Goal: Information Seeking & Learning: Learn about a topic

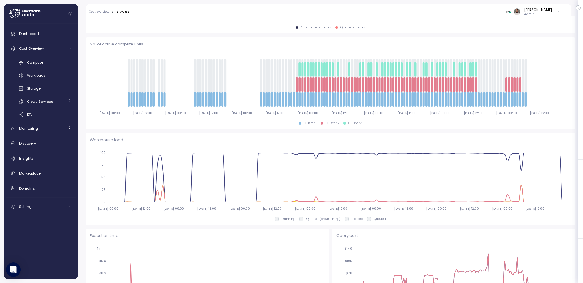
scroll to position [28, 0]
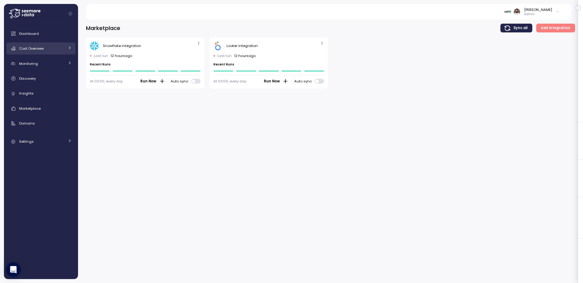
click at [44, 46] on div "Cost Overview" at bounding box center [42, 49] width 46 height 6
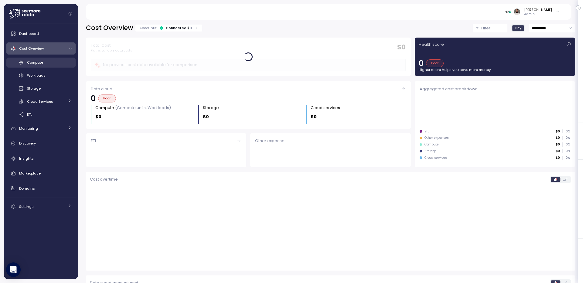
click at [53, 64] on div "Compute" at bounding box center [49, 62] width 45 height 6
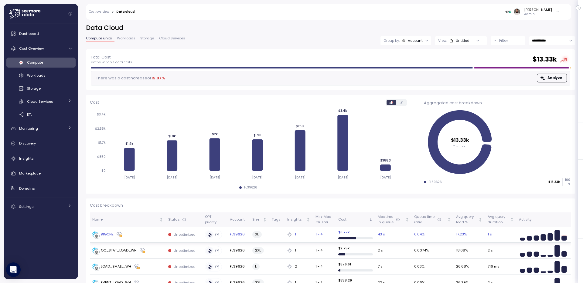
click at [144, 233] on div "BIGONE" at bounding box center [127, 235] width 71 height 6
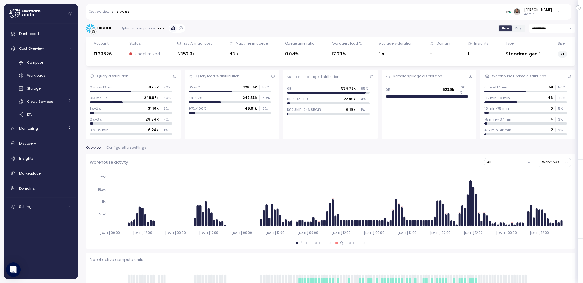
click at [551, 32] on input "**********" at bounding box center [552, 28] width 46 height 9
click at [544, 52] on div "Last 3 days" at bounding box center [552, 49] width 44 height 8
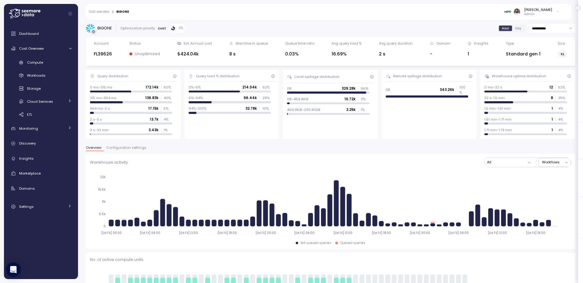
click at [545, 25] on input "**********" at bounding box center [552, 28] width 46 height 9
click at [543, 66] on span "Last 14 days" at bounding box center [542, 65] width 21 height 5
type input "**********"
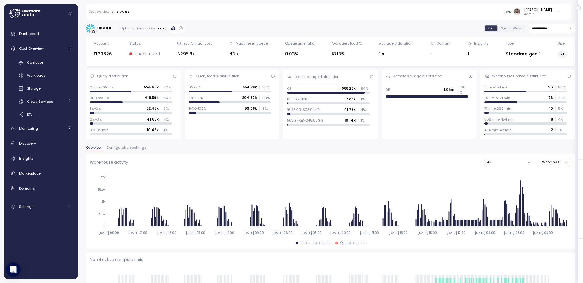
click at [554, 24] on input "**********" at bounding box center [552, 28] width 46 height 9
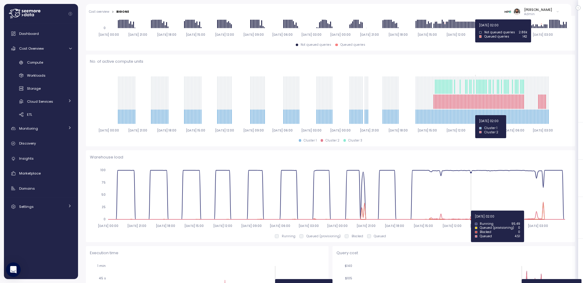
scroll to position [161, 0]
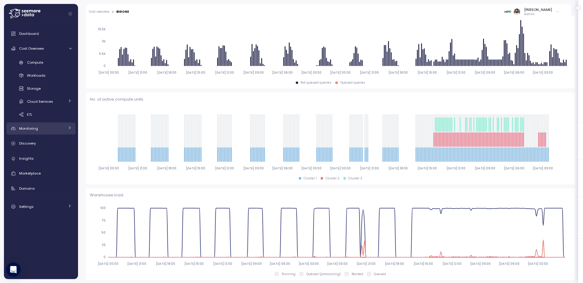
click at [49, 131] on div "Monitoring" at bounding box center [42, 129] width 46 height 6
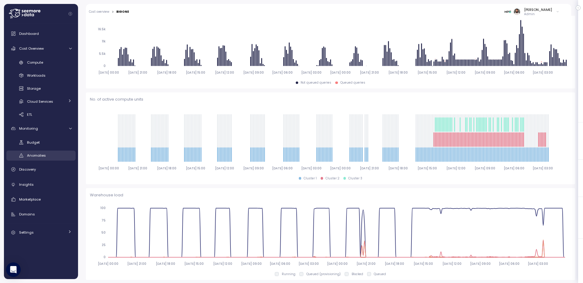
click at [52, 155] on div "Anomalies" at bounding box center [49, 156] width 45 height 6
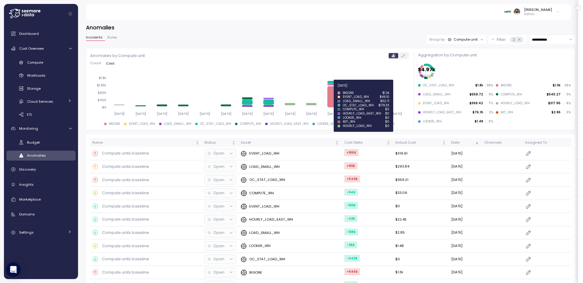
click at [333, 100] on icon at bounding box center [333, 96] width 11 height 21
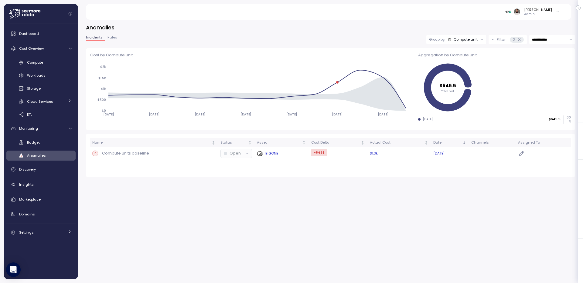
click at [190, 154] on div "Compute units baseline" at bounding box center [153, 154] width 123 height 6
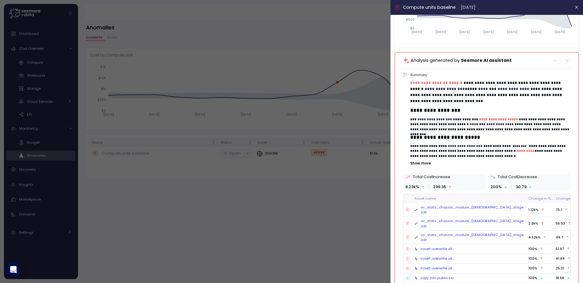
scroll to position [104, 0]
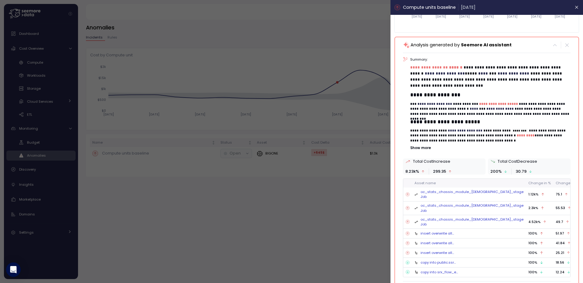
click at [195, 34] on div at bounding box center [291, 141] width 583 height 283
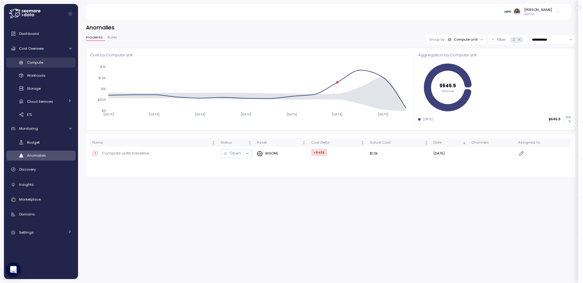
click at [52, 62] on div "Compute" at bounding box center [49, 62] width 45 height 6
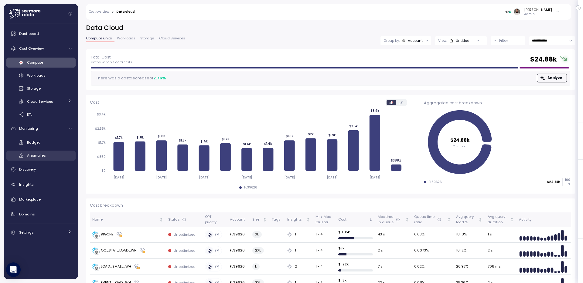
click at [46, 158] on div "Anomalies" at bounding box center [49, 156] width 45 height 6
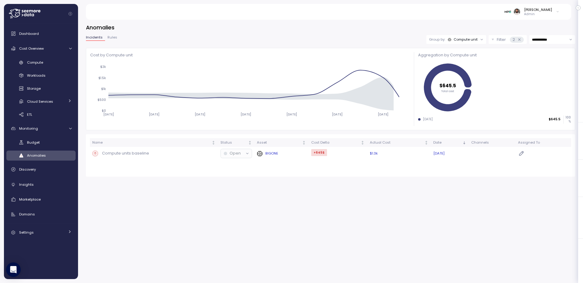
click at [186, 154] on div "Compute units baseline" at bounding box center [153, 154] width 123 height 6
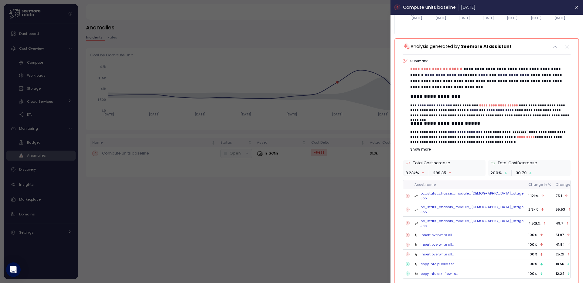
scroll to position [104, 0]
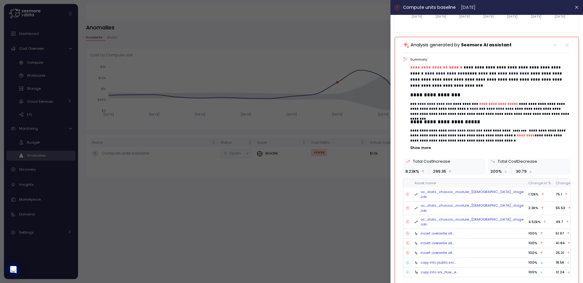
click at [424, 148] on p "Show more" at bounding box center [490, 148] width 160 height 5
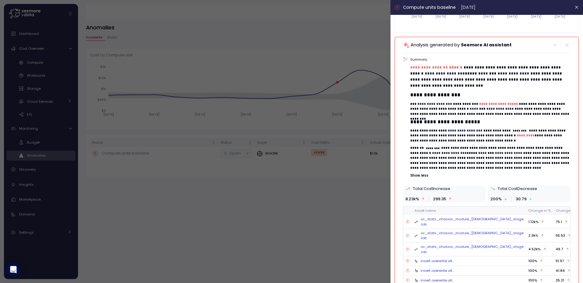
click at [337, 88] on div at bounding box center [291, 141] width 583 height 283
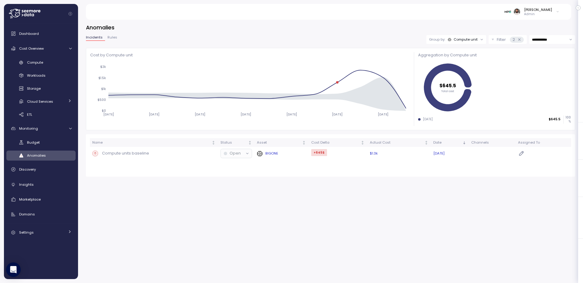
click at [206, 153] on div "Compute units baseline" at bounding box center [153, 154] width 123 height 6
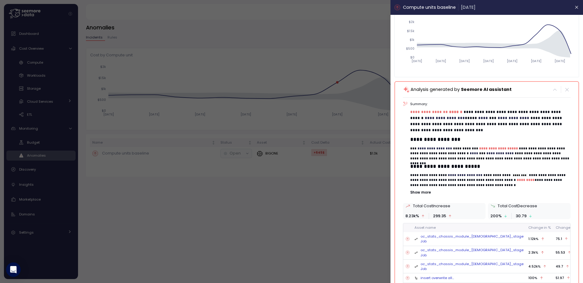
scroll to position [62, 0]
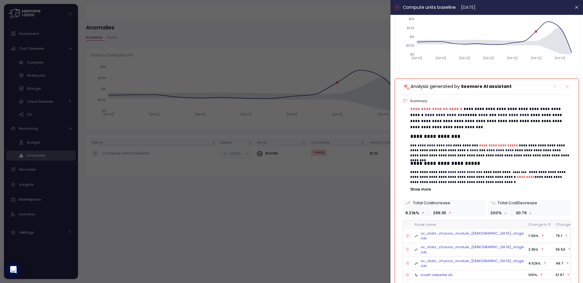
click at [426, 194] on div "**********" at bounding box center [487, 209] width 168 height 220
click at [426, 190] on p "Show more" at bounding box center [490, 189] width 160 height 5
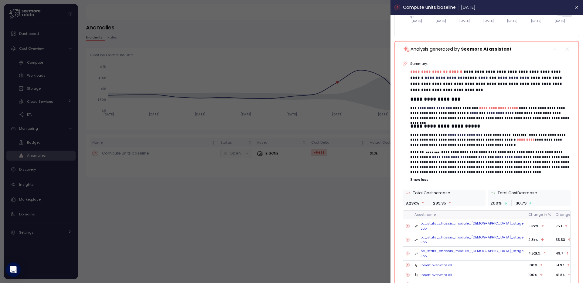
scroll to position [131, 0]
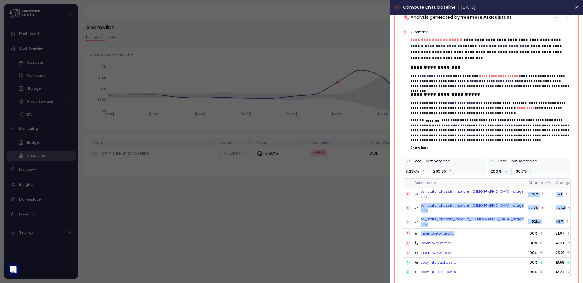
drag, startPoint x: 514, startPoint y: 192, endPoint x: 517, endPoint y: 218, distance: 26.4
click at [517, 218] on tbody "oc_stats_chassis_module_hourly_stage Job 1.12k % 75.1 oc_stats_chassis_module_h…" at bounding box center [491, 232] width 177 height 89
click at [526, 229] on td "100 %" at bounding box center [539, 234] width 27 height 10
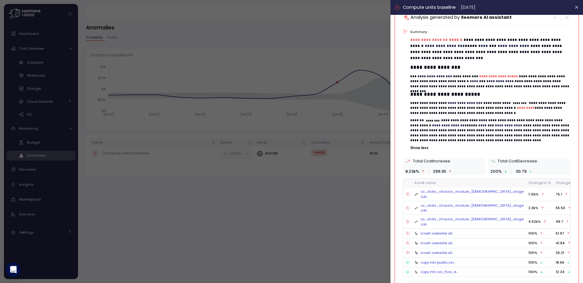
click at [340, 221] on div at bounding box center [291, 141] width 583 height 283
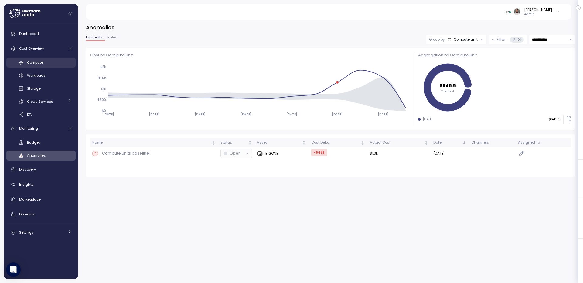
click at [46, 63] on div "Compute" at bounding box center [49, 62] width 45 height 6
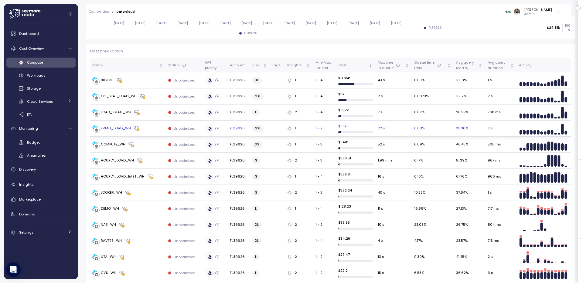
scroll to position [172, 0]
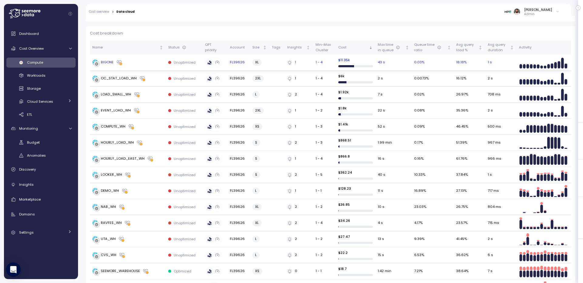
click at [153, 63] on div "BIGONE" at bounding box center [127, 62] width 71 height 6
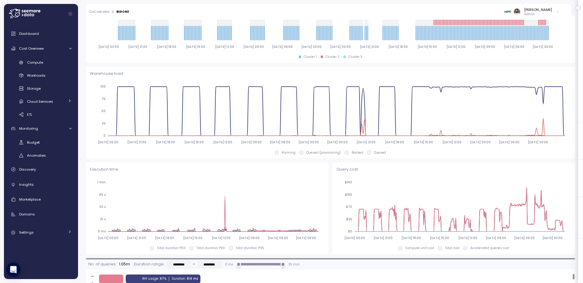
scroll to position [282, 0]
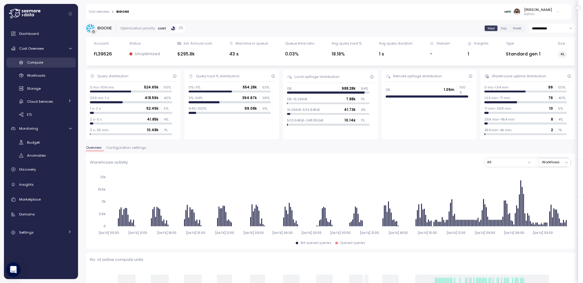
click at [49, 63] on div "Compute" at bounding box center [49, 62] width 45 height 6
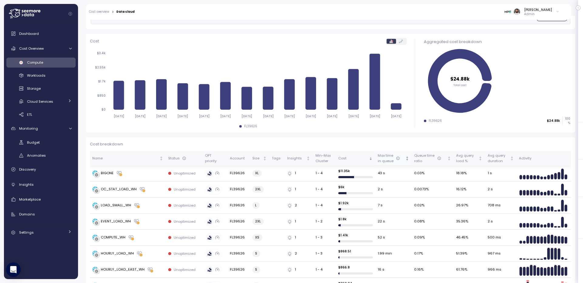
scroll to position [62, 0]
click at [46, 153] on div "Anomalies" at bounding box center [49, 156] width 45 height 6
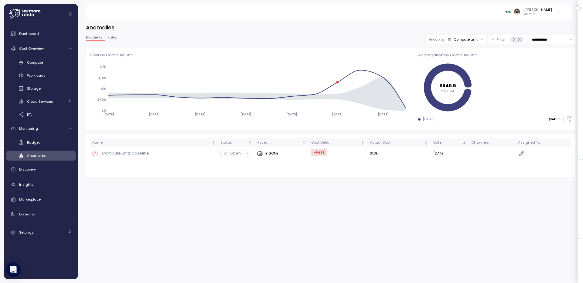
click at [544, 42] on input "**********" at bounding box center [552, 39] width 46 height 9
click at [60, 77] on div "Workloads" at bounding box center [49, 76] width 45 height 6
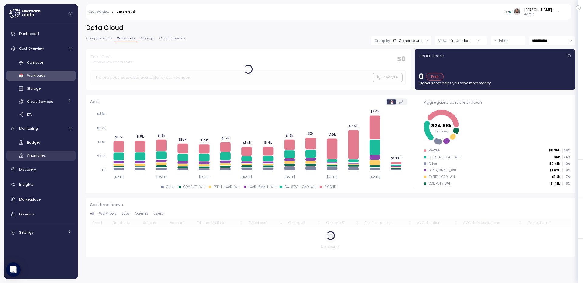
click at [52, 156] on div "Anomalies" at bounding box center [49, 156] width 45 height 6
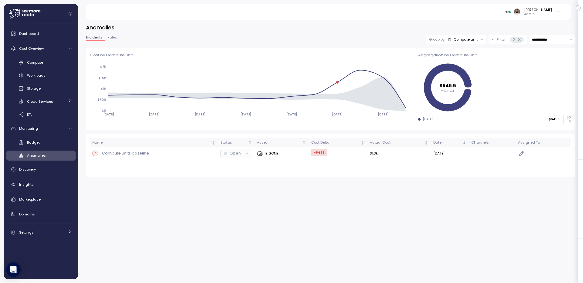
click at [539, 40] on input "**********" at bounding box center [552, 39] width 46 height 9
click at [478, 37] on div at bounding box center [481, 40] width 8 height 8
click at [475, 39] on div "Compute unit" at bounding box center [465, 39] width 24 height 5
click at [460, 55] on div "Account" at bounding box center [455, 52] width 36 height 7
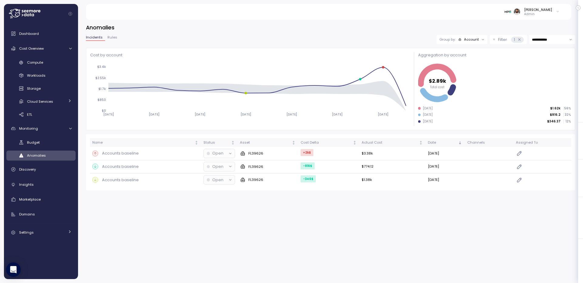
click at [502, 40] on p "Filter" at bounding box center [502, 40] width 9 height 6
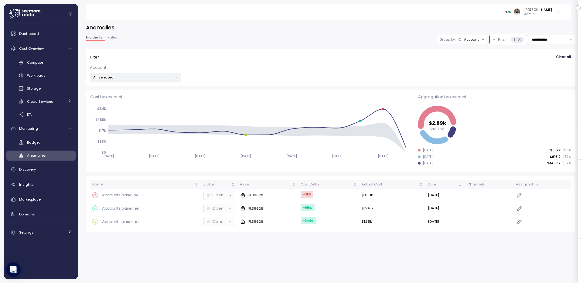
click at [502, 40] on p "Filter" at bounding box center [502, 40] width 9 height 6
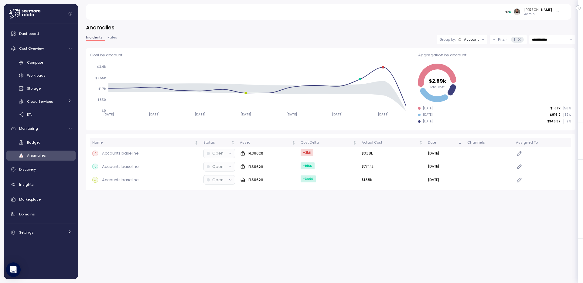
click at [502, 40] on p "Filter" at bounding box center [502, 40] width 9 height 6
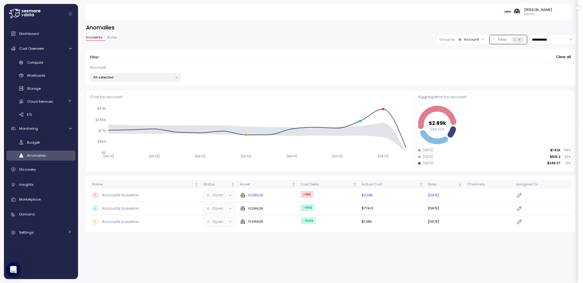
click at [318, 193] on td "+2k $" at bounding box center [328, 195] width 61 height 13
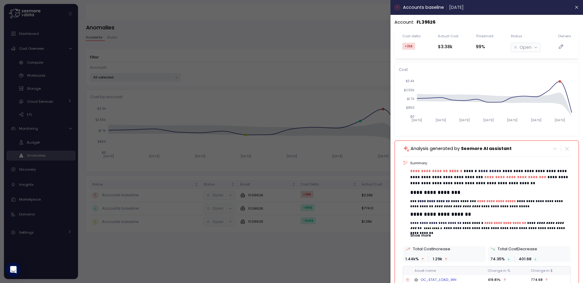
click at [358, 84] on div at bounding box center [291, 141] width 583 height 283
